Goal: Task Accomplishment & Management: Complete application form

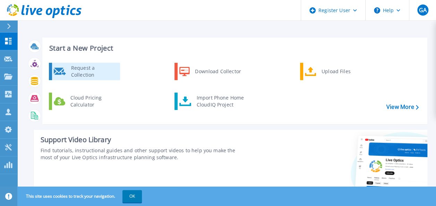
click at [81, 67] on div "Request a Collection" at bounding box center [93, 71] width 51 height 14
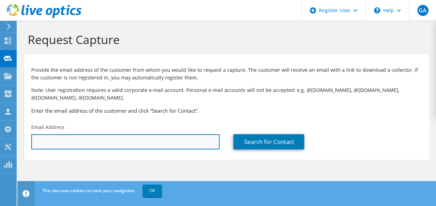
click at [121, 140] on input "text" at bounding box center [125, 141] width 188 height 15
paste input "[PERSON_NAME][EMAIL_ADDRESS][PERSON_NAME][DOMAIN_NAME]"
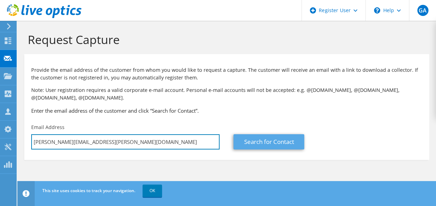
type input "reginaldo.gomes@grupomater.com.br"
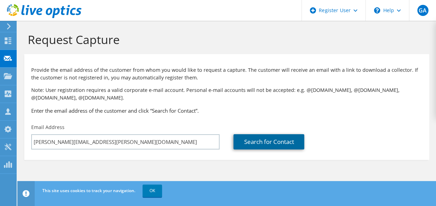
click at [247, 140] on link "Search for Contact" at bounding box center [268, 141] width 71 height 15
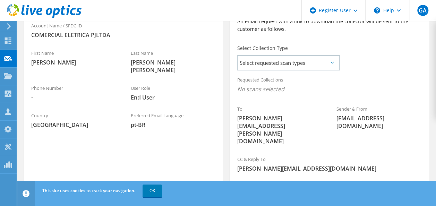
scroll to position [204, 0]
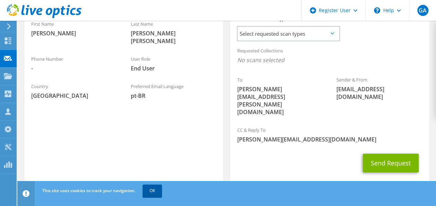
click at [153, 192] on link "OK" at bounding box center [151, 190] width 19 height 12
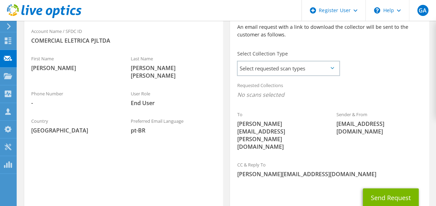
scroll to position [135, 0]
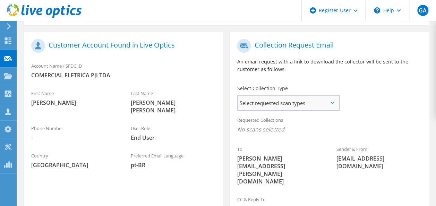
click at [272, 104] on span "Select requested scan types" at bounding box center [287, 103] width 101 height 14
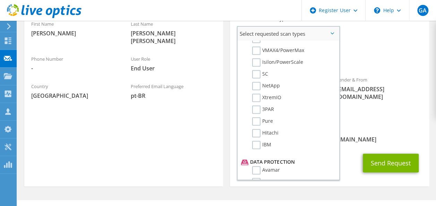
scroll to position [0, 0]
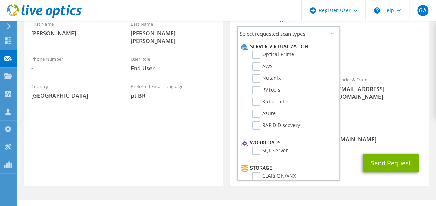
click at [354, 55] on div "Requested Collections No scans selected" at bounding box center [329, 56] width 199 height 26
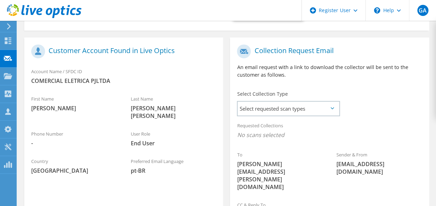
scroll to position [100, 0]
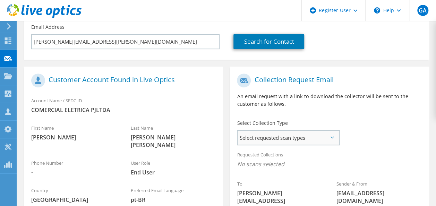
drag, startPoint x: 263, startPoint y: 130, endPoint x: 266, endPoint y: 133, distance: 4.0
click at [266, 133] on div "Select requested scan types Server Virtualization Optical Prime AWS Nutanix SC" at bounding box center [288, 137] width 103 height 15
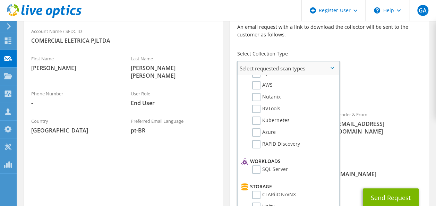
scroll to position [0, 0]
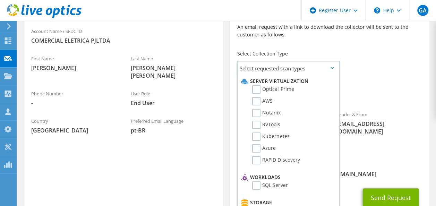
click at [379, 70] on div "To reginaldo.gomes@grupomater.com.br Sender & From liveoptics@liveoptics.com" at bounding box center [329, 79] width 199 height 157
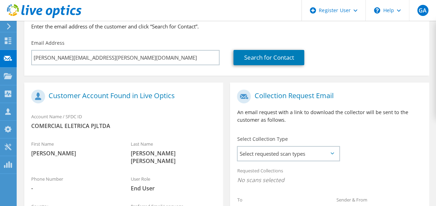
scroll to position [139, 0]
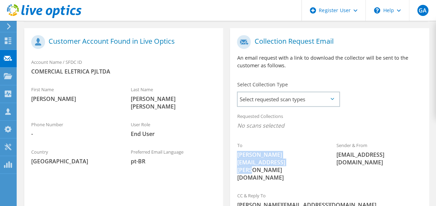
drag, startPoint x: 236, startPoint y: 154, endPoint x: 264, endPoint y: 162, distance: 29.5
click at [264, 162] on div "To reginaldo.gomes@grupomater.com.br" at bounding box center [279, 161] width 99 height 47
click at [264, 162] on span "reginaldo.gomes@grupomater.com.br" at bounding box center [280, 166] width 86 height 30
click at [228, 134] on div "Collection Request Email An email request with a link to download the collector…" at bounding box center [328, 141] width 205 height 227
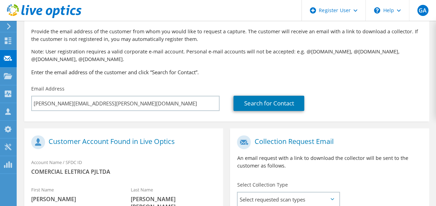
scroll to position [104, 0]
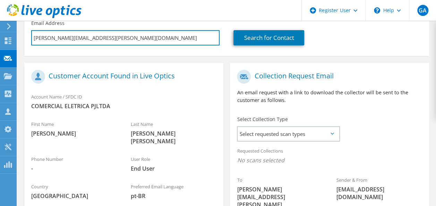
drag, startPoint x: 133, startPoint y: 42, endPoint x: 28, endPoint y: 51, distance: 105.3
click at [28, 51] on section "Provide the email address of the customer from whom you would like to request a…" at bounding box center [226, 3] width 404 height 106
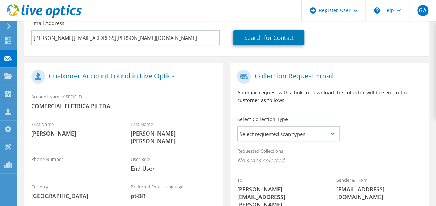
click at [222, 80] on div "Customer Account Found in Live Optics" at bounding box center [123, 77] width 199 height 23
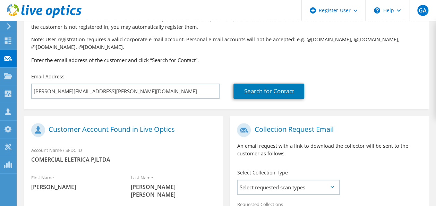
scroll to position [139, 0]
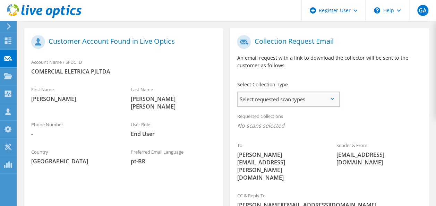
click at [290, 105] on span "Select requested scan types" at bounding box center [287, 99] width 101 height 14
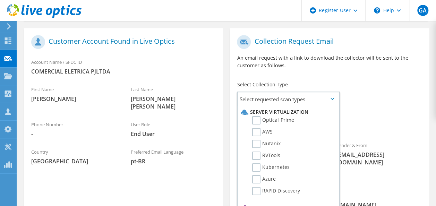
click at [380, 107] on div "To reginaldo.gomes@grupomater.com.br Sender & From liveoptics@liveoptics.com" at bounding box center [329, 110] width 199 height 157
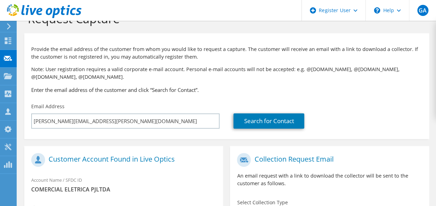
scroll to position [0, 0]
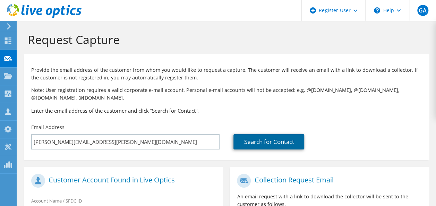
click at [260, 137] on link "Search for Contact" at bounding box center [268, 141] width 71 height 15
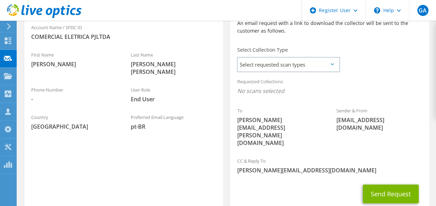
scroll to position [139, 0]
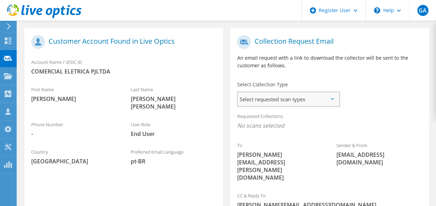
click at [291, 102] on span "Select requested scan types" at bounding box center [287, 99] width 101 height 14
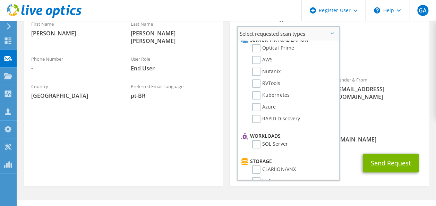
scroll to position [0, 0]
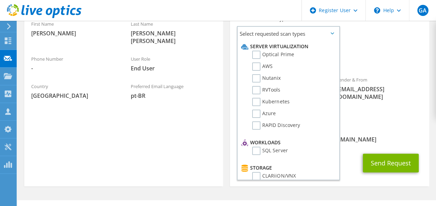
click at [376, 51] on div "Requested Collections No scans selected" at bounding box center [329, 56] width 199 height 26
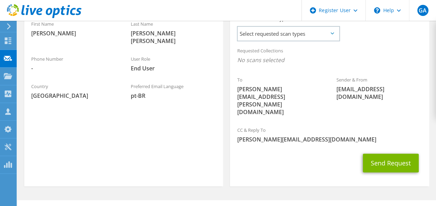
click at [225, 114] on div "Register Customer The customer does not have a Live Optics account. Please fill…" at bounding box center [123, 76] width 205 height 227
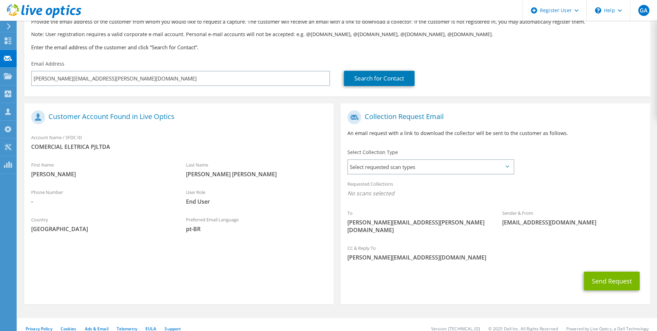
scroll to position [49, 0]
click at [392, 175] on div "Select Collection Type Select requested scan types Server Virtualization Optica…" at bounding box center [431, 160] width 181 height 31
click at [404, 163] on span "Select requested scan types" at bounding box center [430, 166] width 165 height 14
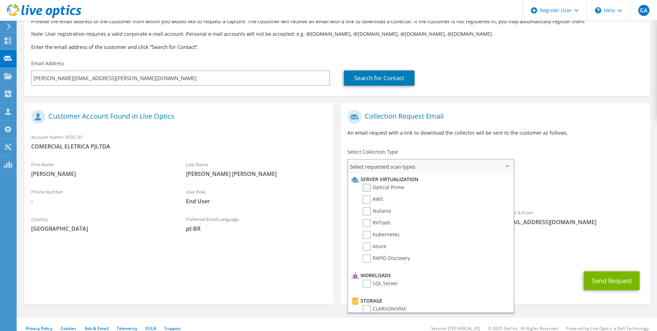
click at [384, 184] on label "Optical Prime" at bounding box center [384, 187] width 42 height 8
click at [0, 0] on input "Optical Prime" at bounding box center [0, 0] width 0 height 0
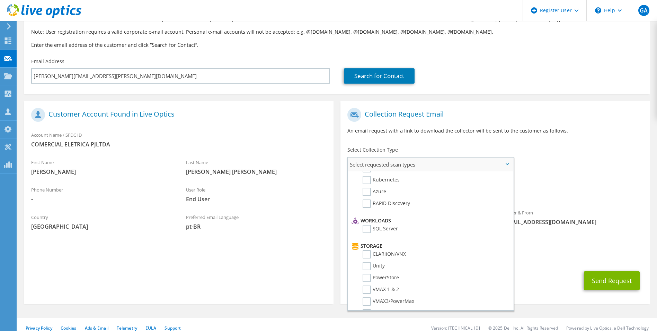
scroll to position [0, 0]
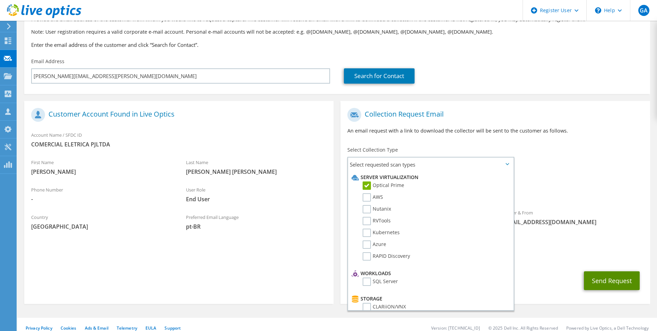
click at [435, 205] on button "Send Request" at bounding box center [612, 280] width 56 height 19
